Goal: Task Accomplishment & Management: Use online tool/utility

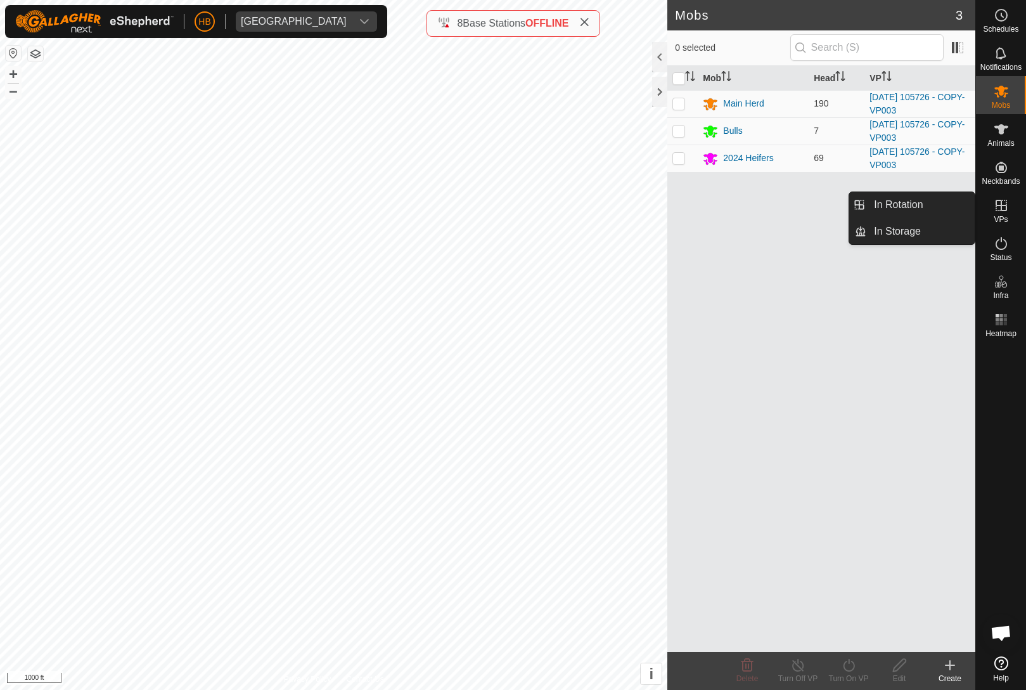
click at [936, 203] on link "In Rotation" at bounding box center [921, 204] width 108 height 25
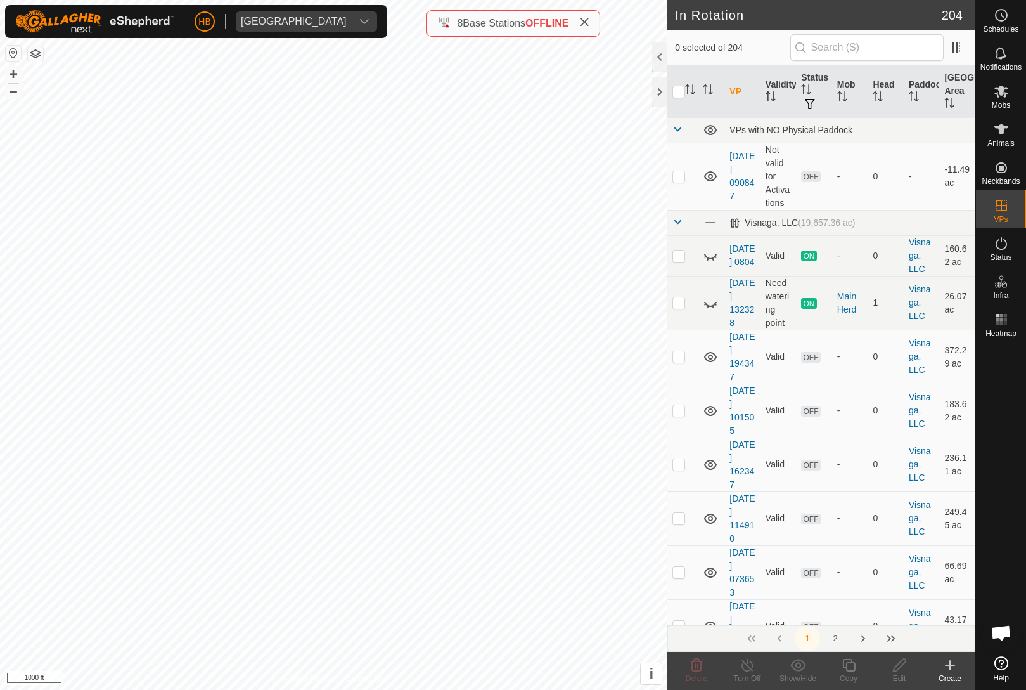
click at [889, 87] on th "Head" at bounding box center [886, 92] width 36 height 52
click at [875, 89] on th "Head" at bounding box center [886, 92] width 36 height 52
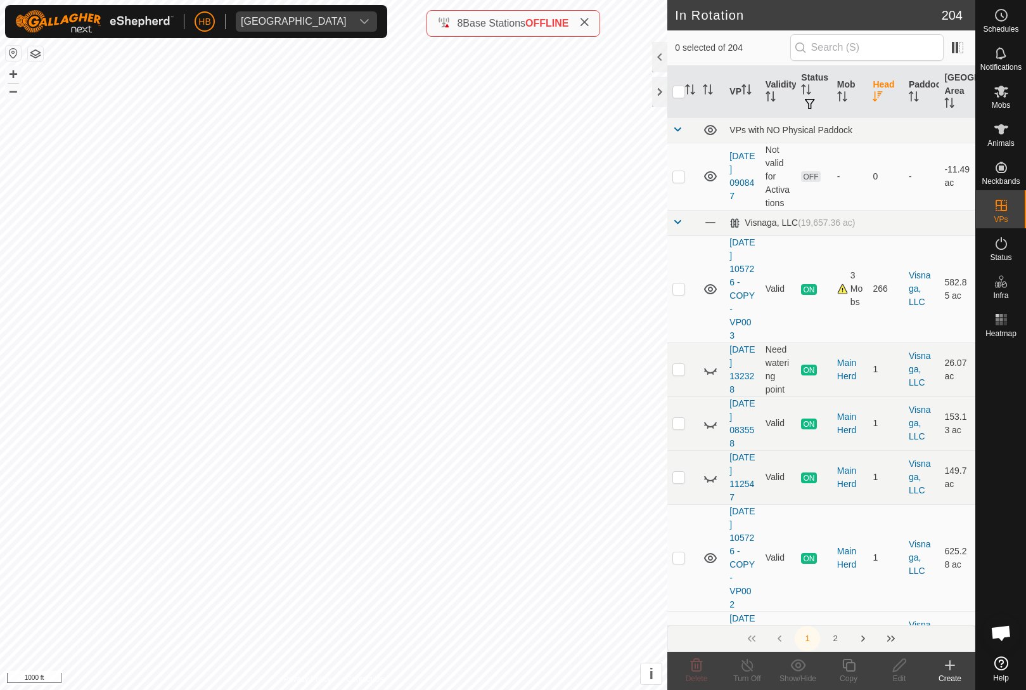
click at [866, 91] on th "Mob" at bounding box center [850, 92] width 36 height 52
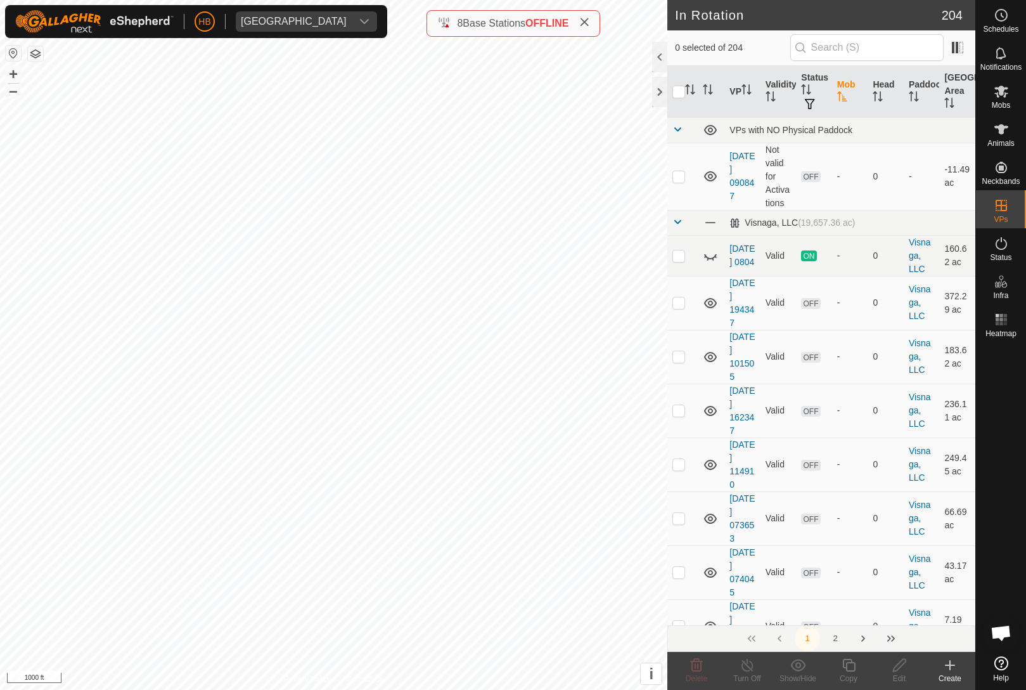
click at [875, 90] on th "Head" at bounding box center [886, 92] width 36 height 52
click at [886, 87] on th "Head" at bounding box center [886, 92] width 36 height 52
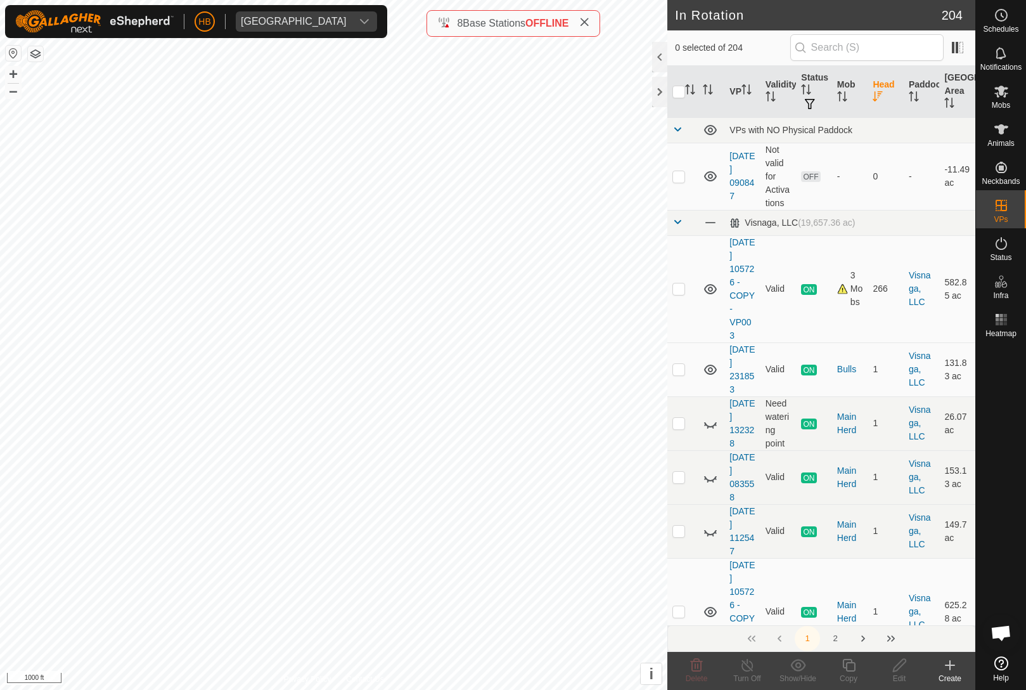
click at [681, 292] on p-checkbox at bounding box center [679, 288] width 13 height 10
checkbox input "true"
click at [852, 671] on icon at bounding box center [848, 665] width 13 height 13
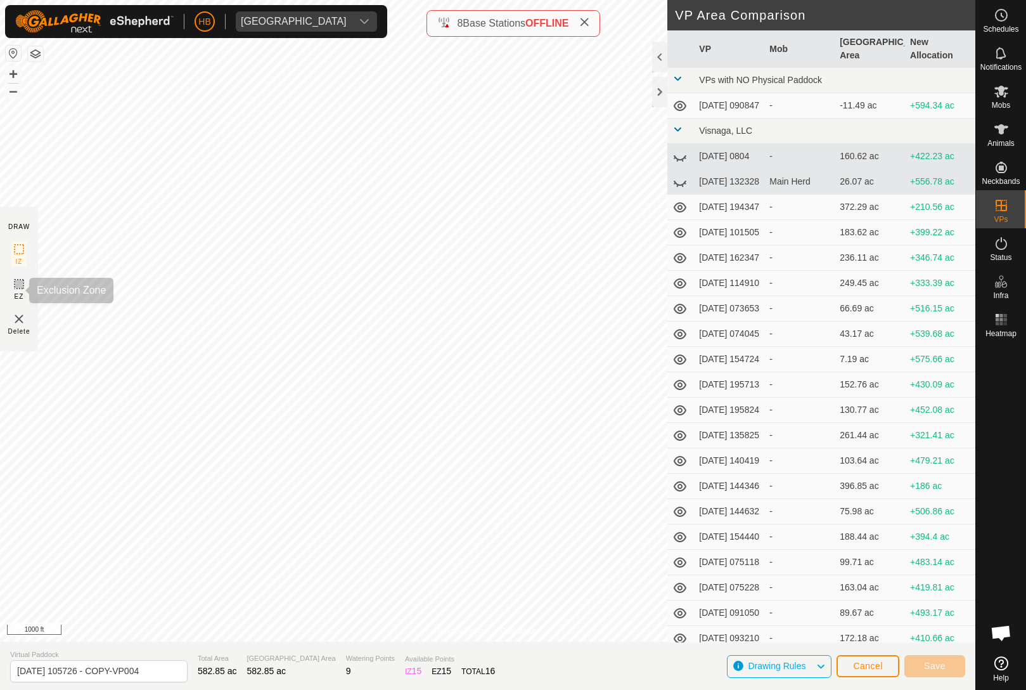
click at [26, 284] on icon at bounding box center [18, 283] width 15 height 15
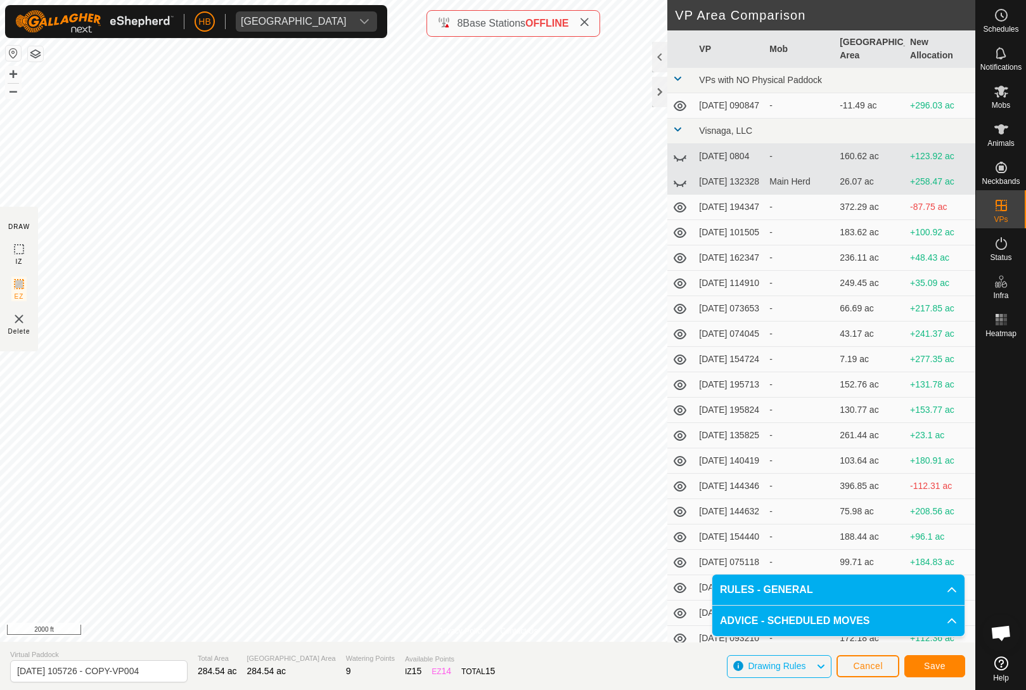
click at [948, 662] on button "Save" at bounding box center [935, 666] width 61 height 22
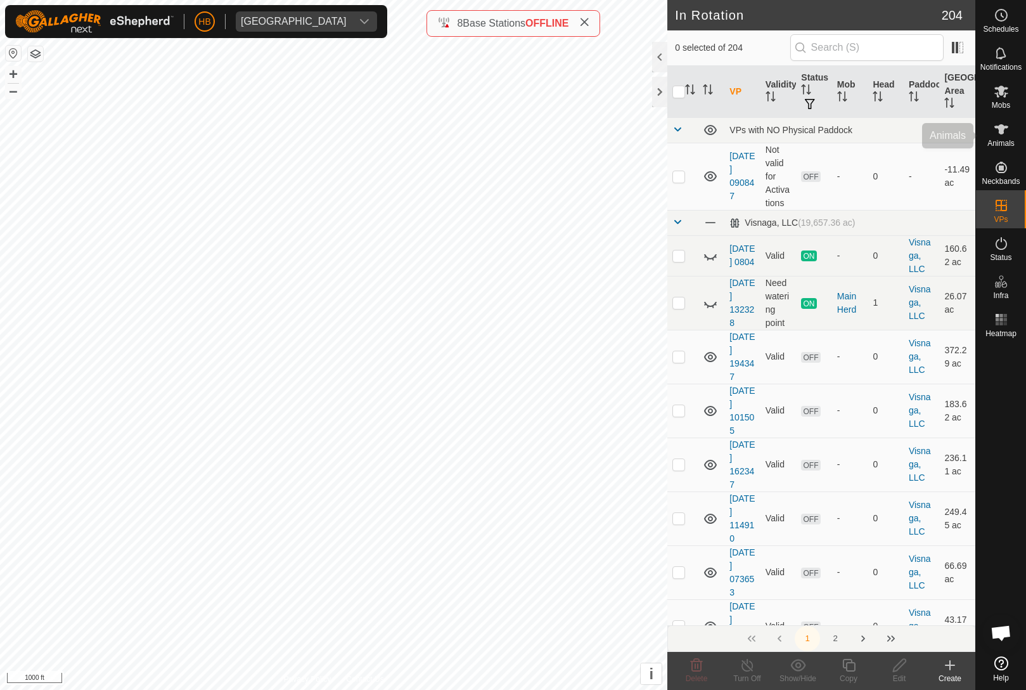
click at [1005, 131] on icon at bounding box center [1001, 129] width 15 height 15
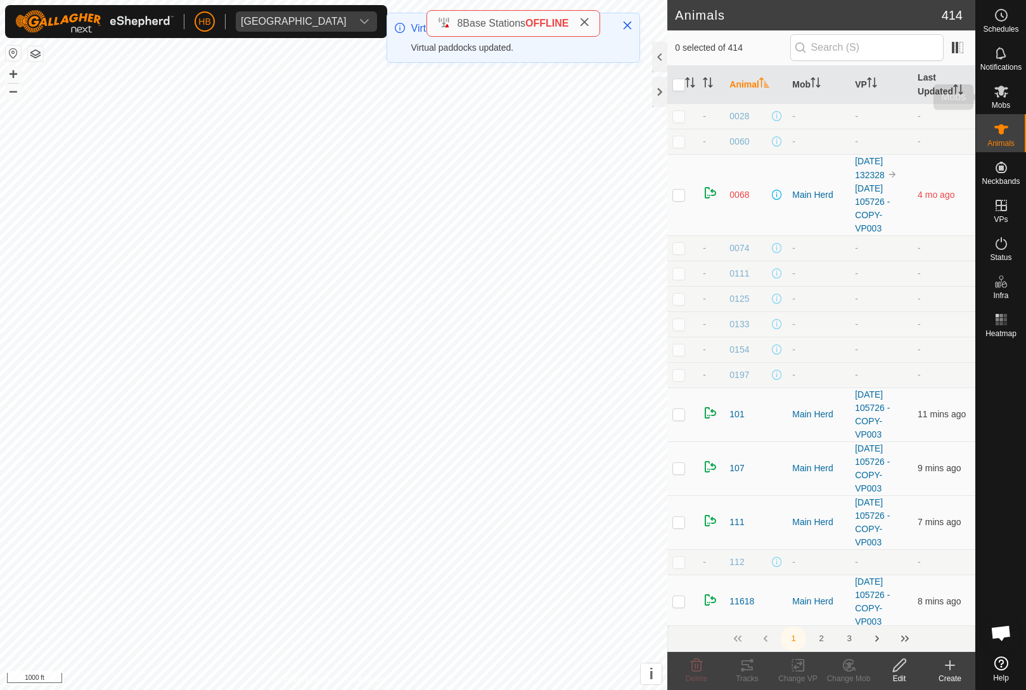
click at [1005, 100] on es-mob-svg-icon at bounding box center [1001, 91] width 23 height 20
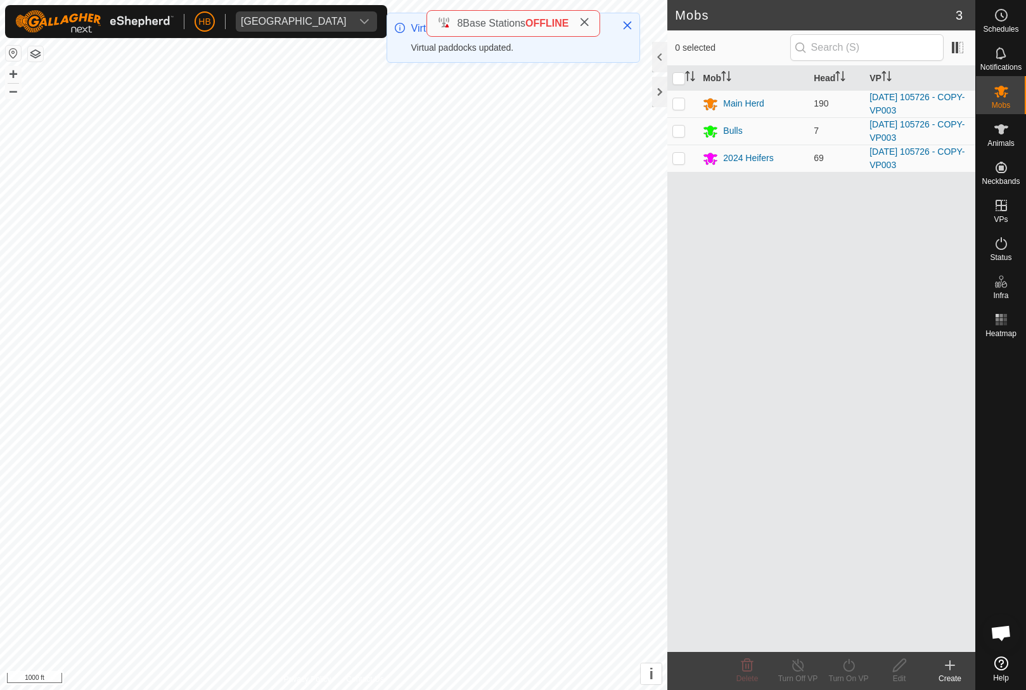
click at [678, 81] on input "checkbox" at bounding box center [679, 78] width 13 height 13
checkbox input "true"
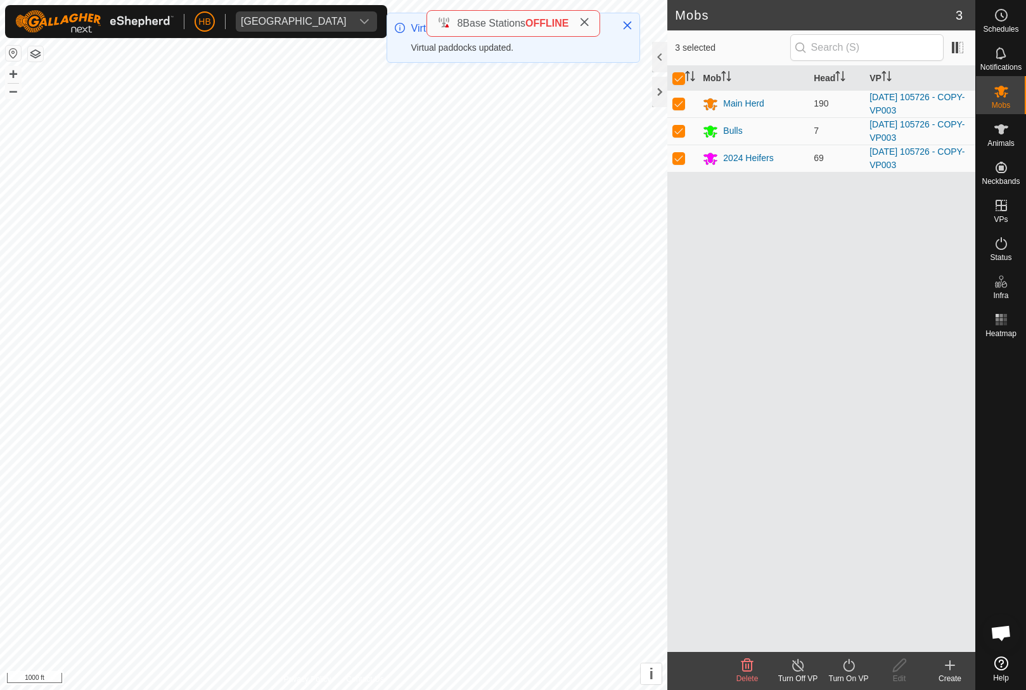
click at [851, 669] on icon at bounding box center [849, 664] width 16 height 15
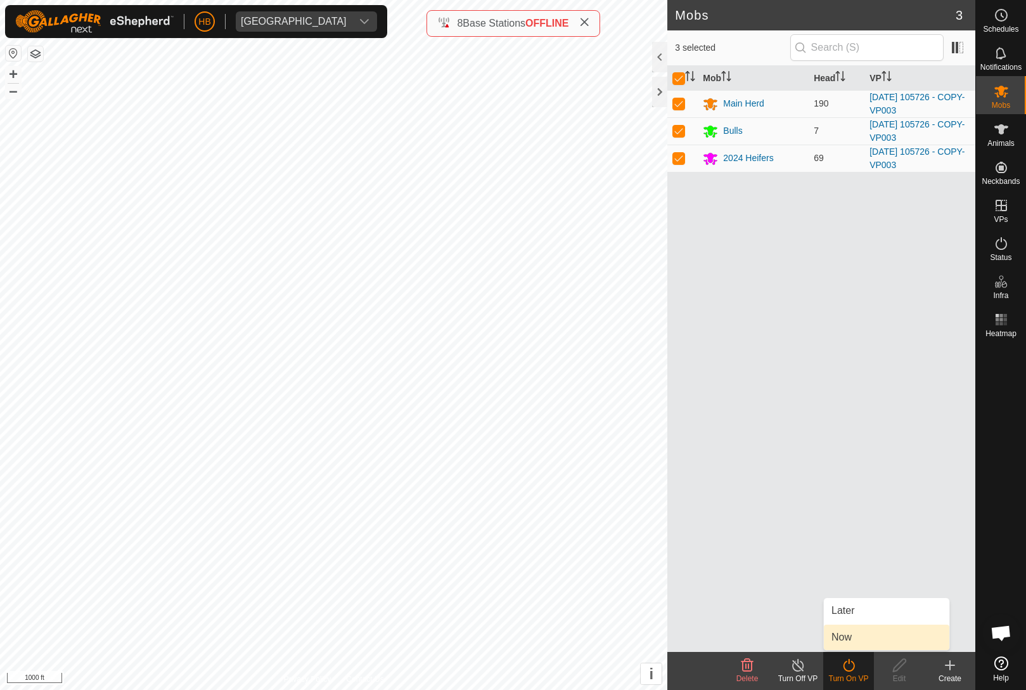
click at [862, 643] on link "Now" at bounding box center [887, 636] width 126 height 25
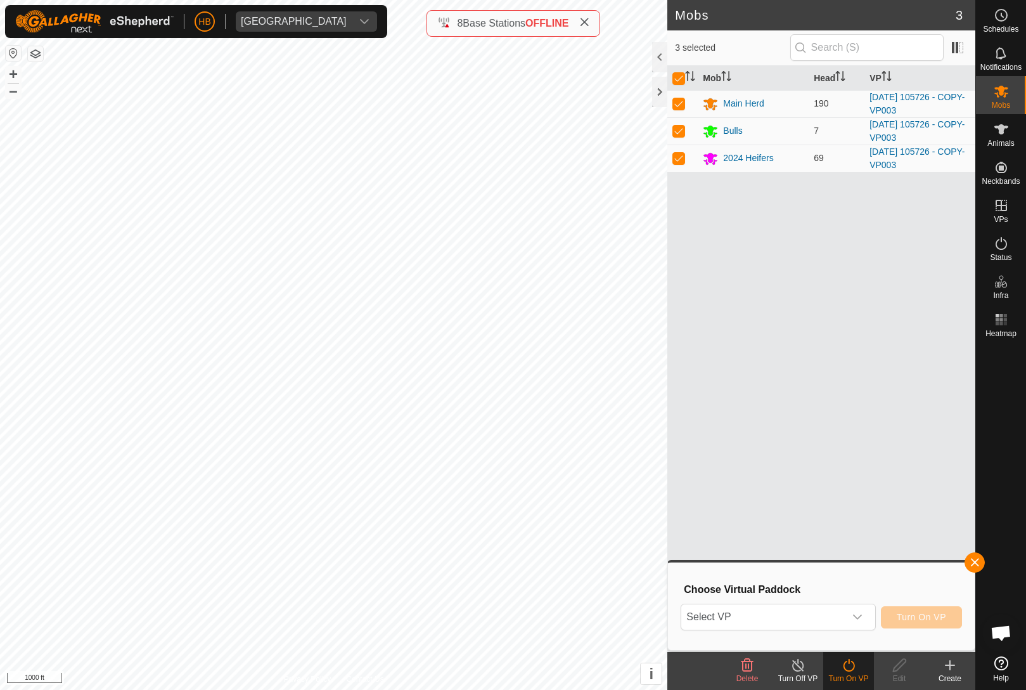
click at [843, 619] on span "Select VP" at bounding box center [762, 616] width 163 height 25
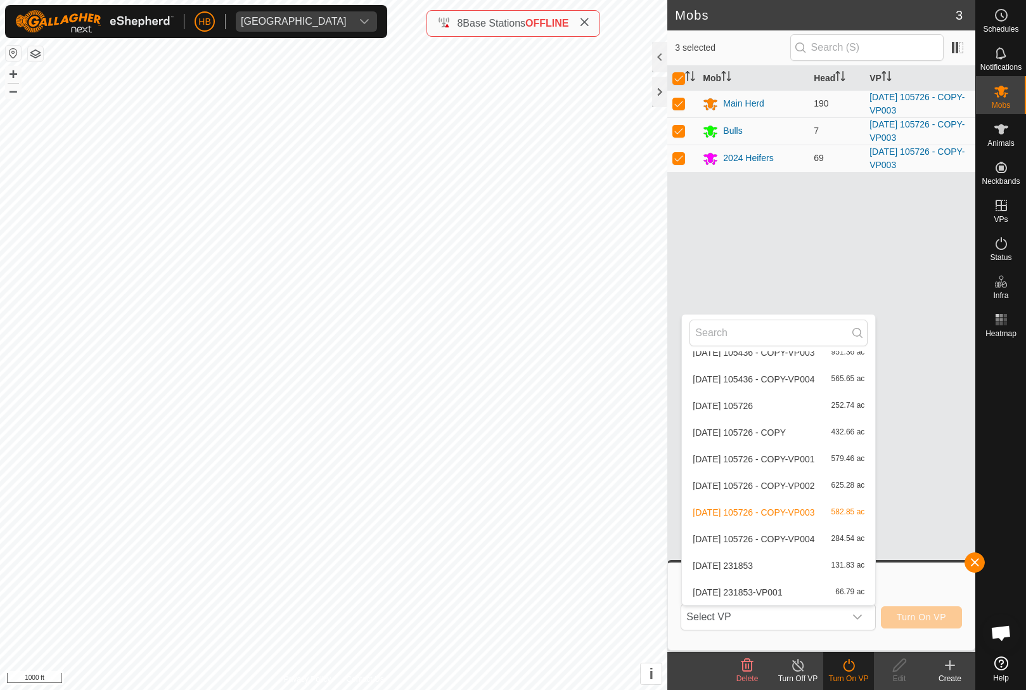
scroll to position [5391, 0]
click at [841, 596] on div "[DATE] 231853-VP001 66.79 ac" at bounding box center [779, 591] width 178 height 15
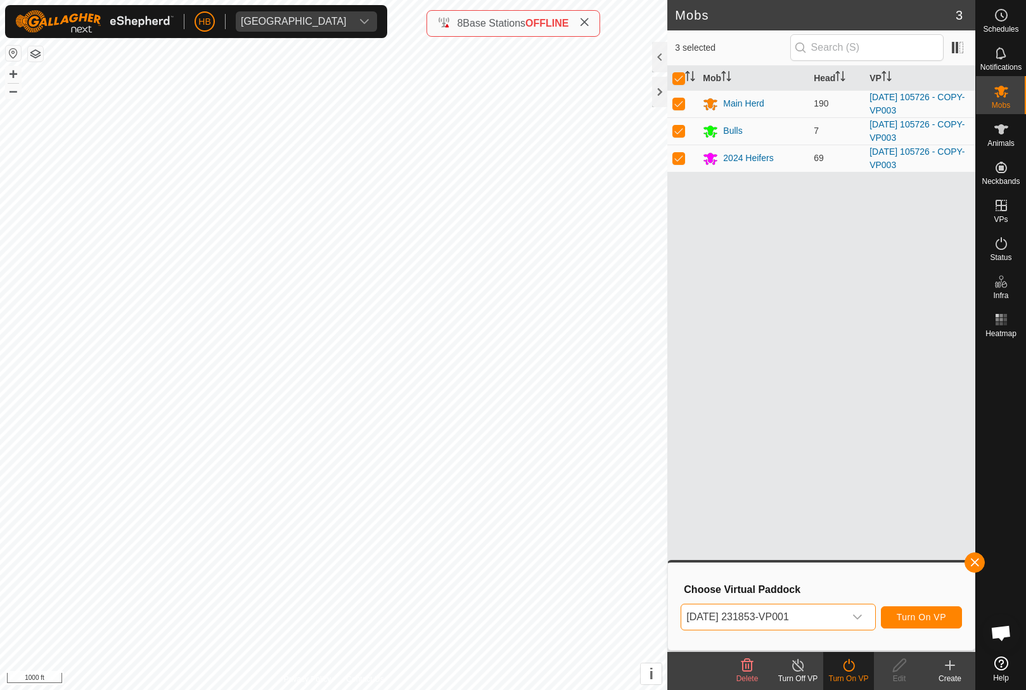
click at [835, 619] on span "[DATE] 231853-VP001" at bounding box center [762, 616] width 163 height 25
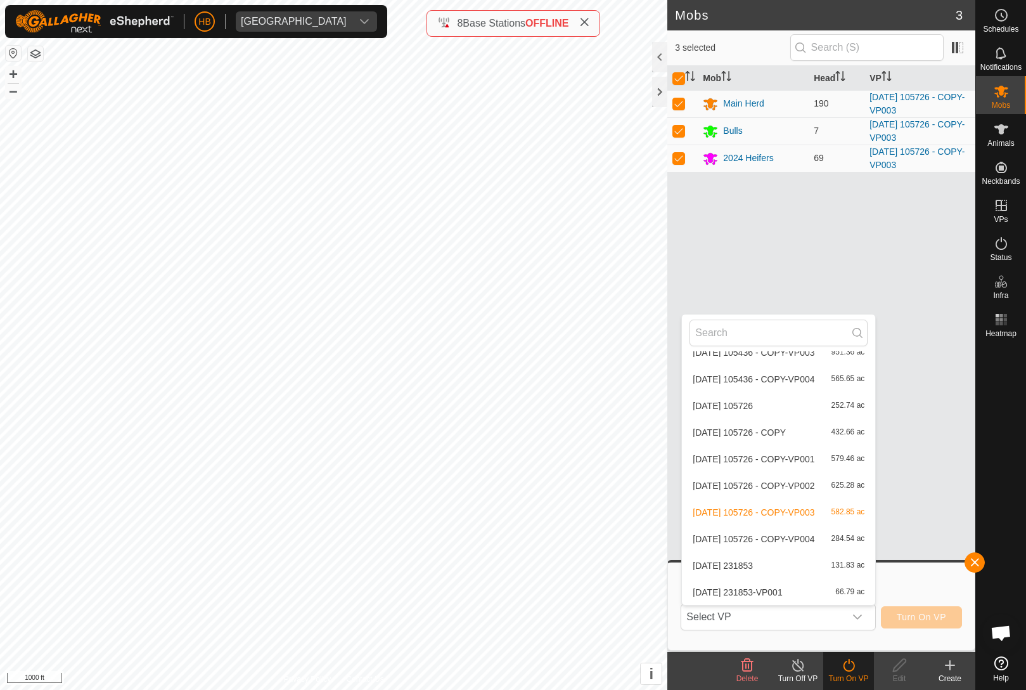
click at [828, 531] on div "[DATE] 105726 - COPY-VP004 284.54 ac" at bounding box center [779, 538] width 178 height 15
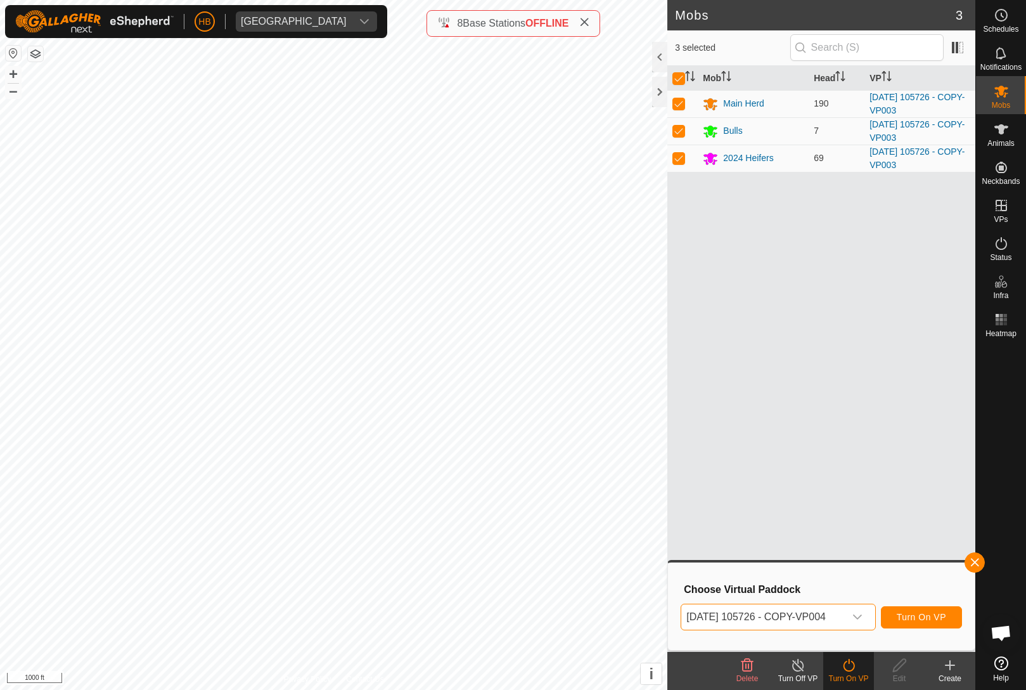
click at [834, 612] on span "[DATE] 105726 - COPY-VP004" at bounding box center [762, 616] width 163 height 25
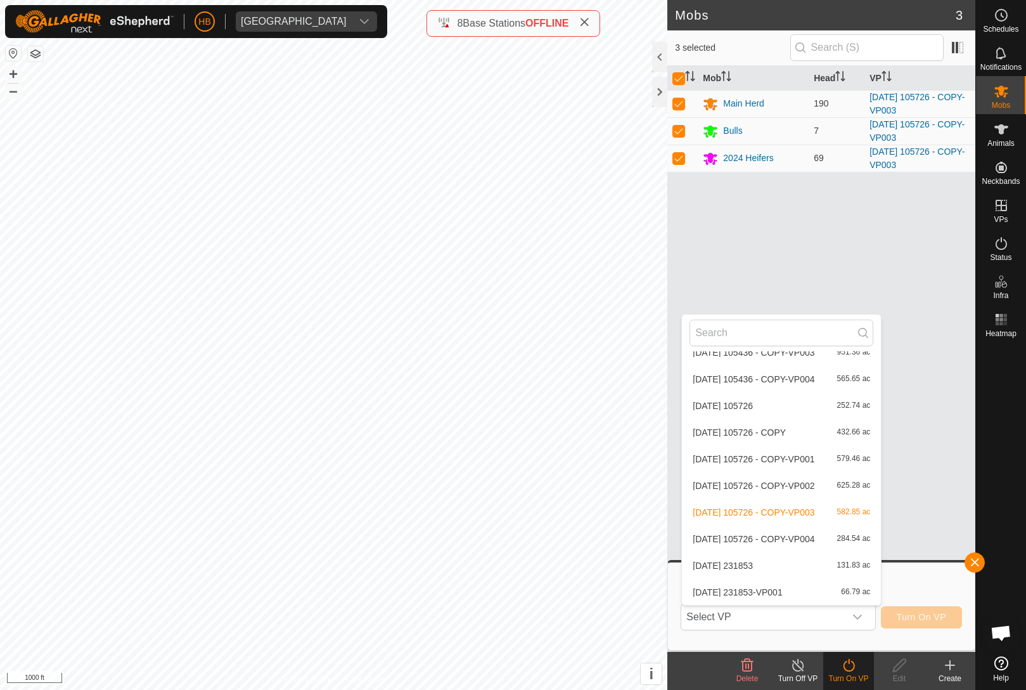
scroll to position [5355, 0]
click at [792, 543] on span "[DATE] 105726 - COPY-VP004" at bounding box center [754, 538] width 122 height 9
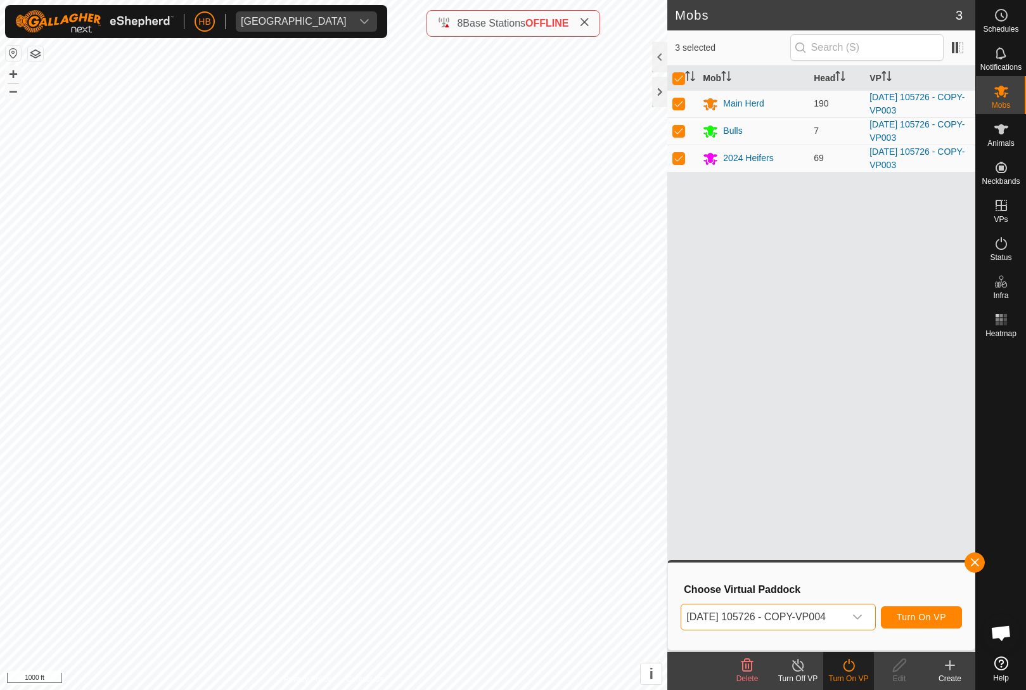
click at [925, 613] on span "Turn On VP" at bounding box center [921, 617] width 49 height 10
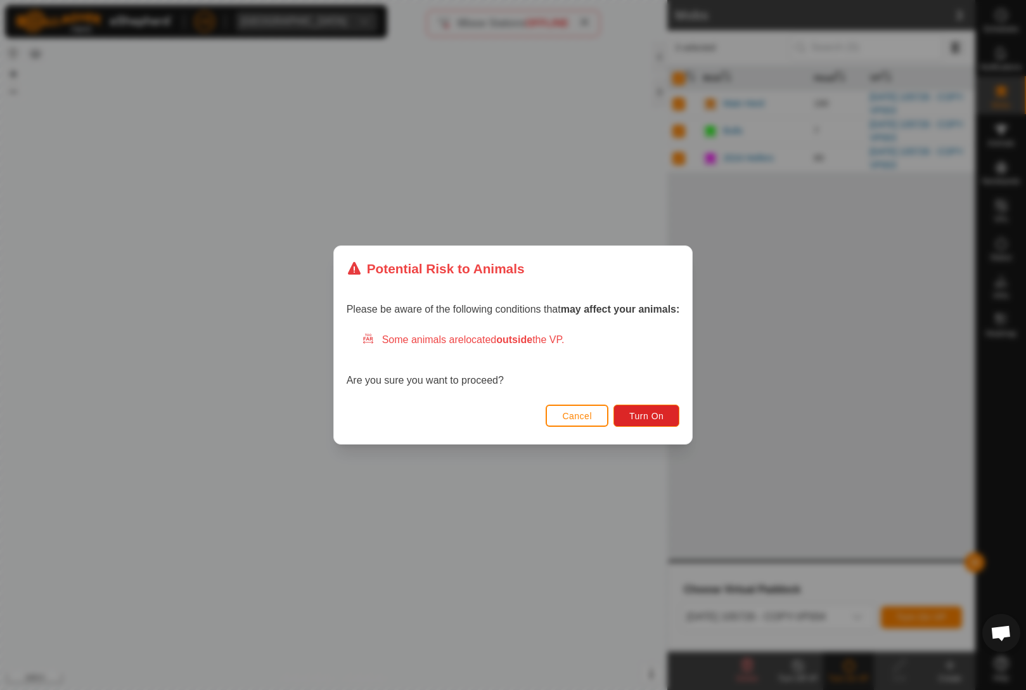
click at [668, 404] on button "Turn On" at bounding box center [647, 415] width 66 height 22
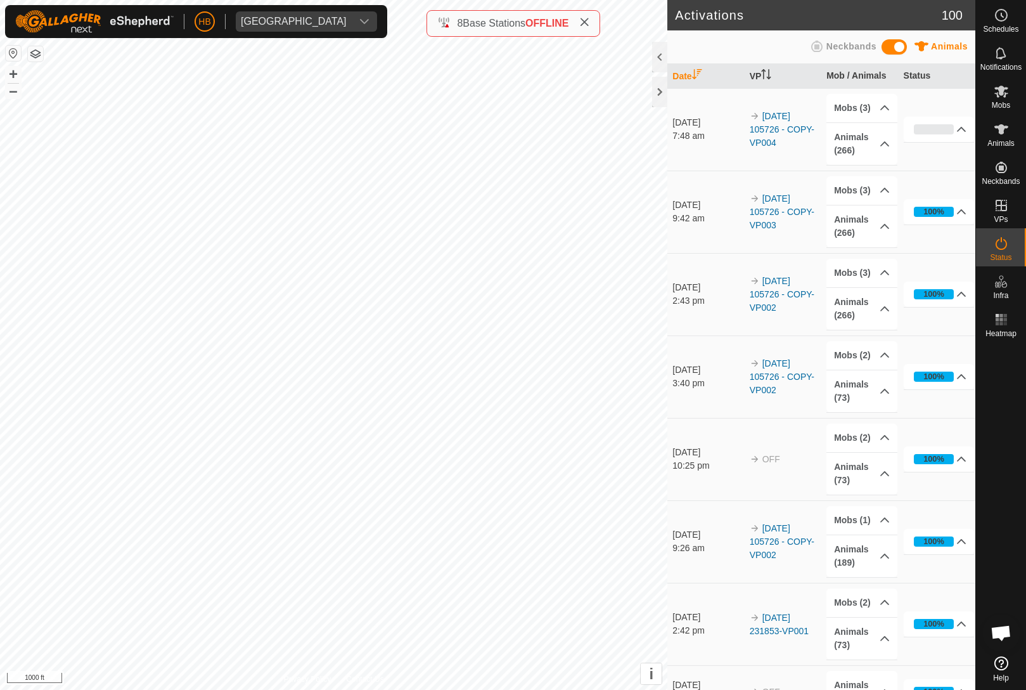
click at [590, 25] on icon at bounding box center [584, 22] width 10 height 10
